Goal: Book appointment/travel/reservation

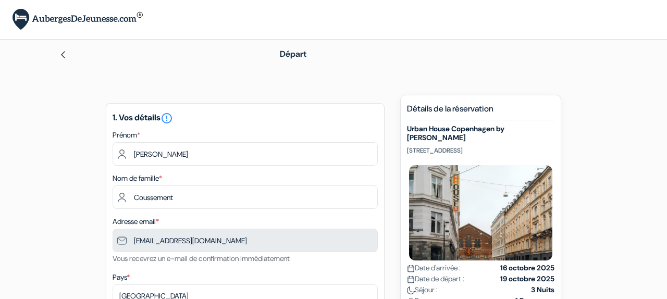
type input "475 71 09 40"
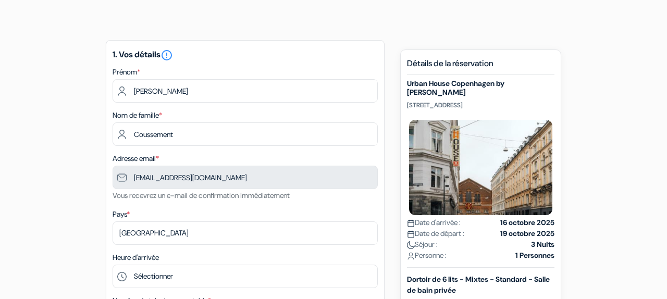
scroll to position [65, 0]
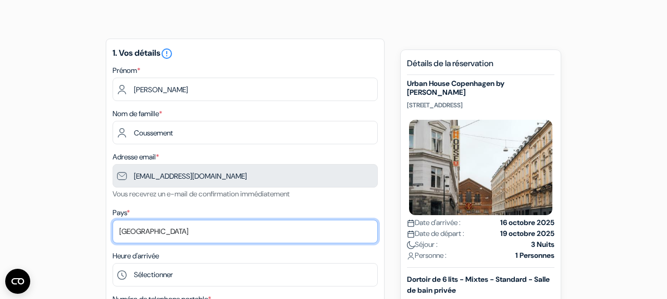
click at [138, 235] on select "Selectionner le pays Abkhazie Afghanistan Afrique Du sud Albanie Algérie Allema…" at bounding box center [245, 231] width 265 height 23
click at [113, 221] on select "Selectionner le pays Abkhazie Afghanistan Afrique Du sud Albanie Algérie Allema…" at bounding box center [245, 231] width 265 height 23
click at [138, 235] on select "Selectionner le pays Abkhazie Afghanistan Afrique Du sud Albanie Algérie Allema…" at bounding box center [245, 231] width 265 height 23
select select "25"
click at [113, 221] on select "Selectionner le pays Abkhazie Afghanistan Afrique Du sud Albanie Algérie Allema…" at bounding box center [245, 231] width 265 height 23
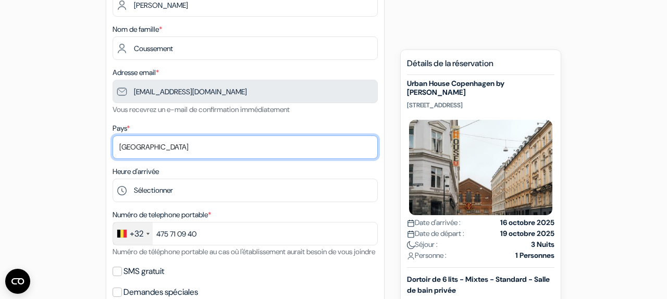
scroll to position [156, 0]
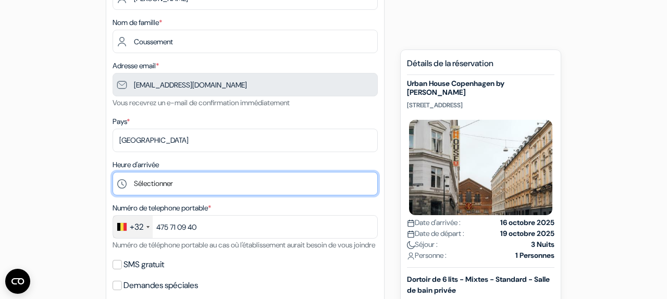
click at [157, 185] on select "Sélectionner 1:00 2:00 3:00 4:00 5:00 6:00 7:00 8:00 9:00 10:00 11:00 12:00 13:…" at bounding box center [245, 183] width 265 height 23
select select "16"
click at [113, 173] on select "Sélectionner 1:00 2:00 3:00 4:00 5:00 6:00 7:00 8:00 9:00 10:00 11:00 12:00 13:…" at bounding box center [245, 183] width 265 height 23
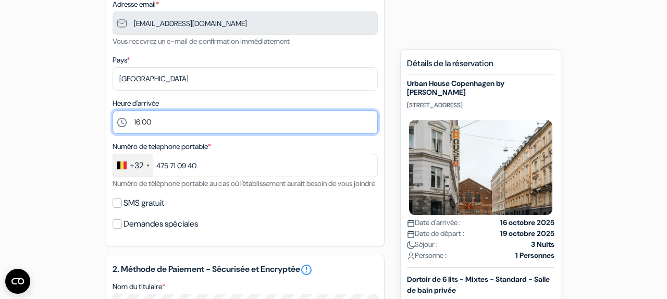
scroll to position [217, 0]
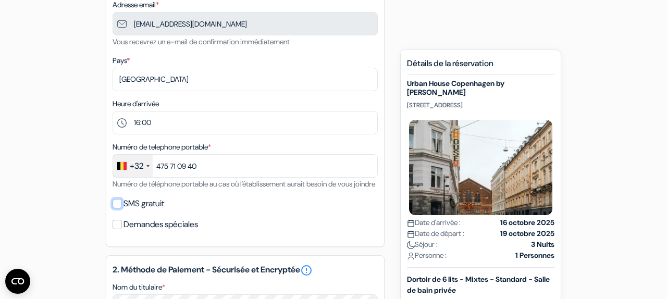
click at [116, 208] on input "SMS gratuit" at bounding box center [117, 203] width 9 height 9
checkbox input "true"
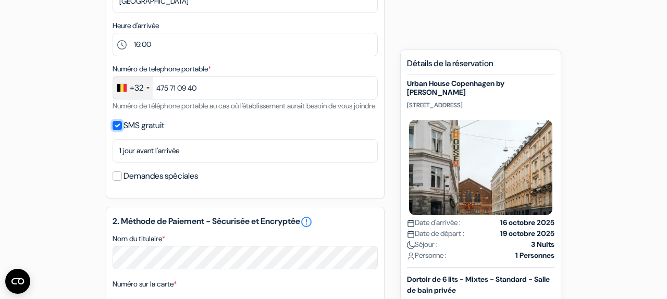
scroll to position [294, 0]
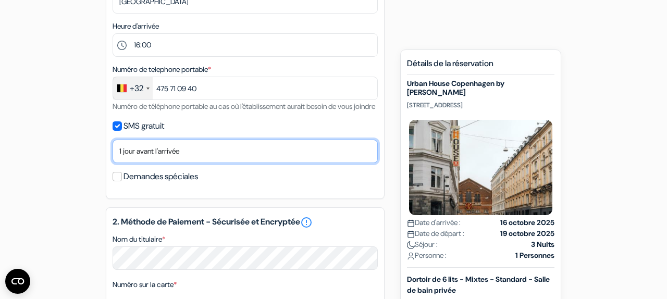
click at [191, 163] on select "Non merci Maintenant Le jour de votre arrivée 1 jour avant l'arrivée 2 jours av…" at bounding box center [245, 151] width 265 height 23
select select "now"
click at [113, 154] on select "Non merci Maintenant Le jour de votre arrivée 1 jour avant l'arrivée 2 jours av…" at bounding box center [245, 151] width 265 height 23
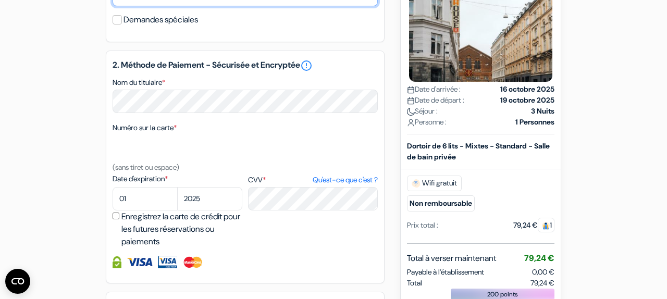
scroll to position [452, 0]
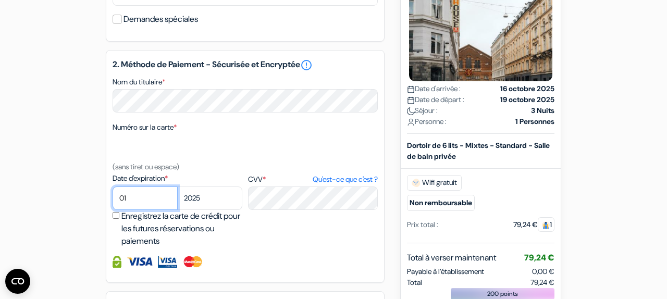
select select "02"
select select "2030"
click at [70, 157] on div "add_box Urban House Copenhagen by MEININGER Colbjoernsensgade 5-11 1652 Koebenh…" at bounding box center [333, 52] width 594 height 818
click at [37, 199] on div "add_box Urban House Copenhagen by MEININGER Colbjoernsensgade 5-11 1652 Koebenh…" at bounding box center [333, 52] width 594 height 818
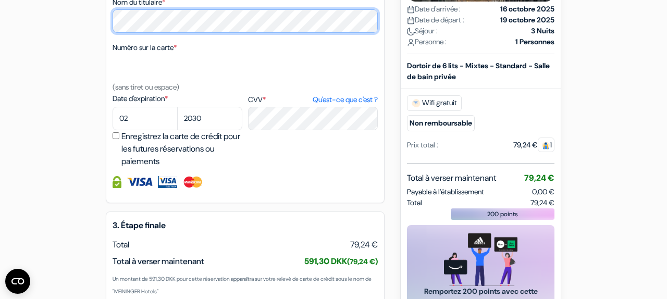
scroll to position [639, 0]
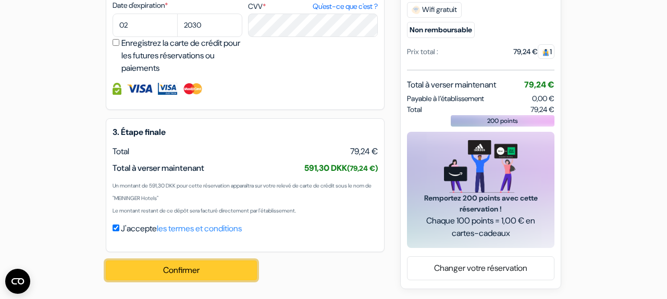
click at [218, 269] on button "Confirmer Loading..." at bounding box center [181, 270] width 151 height 20
